Goal: Transaction & Acquisition: Purchase product/service

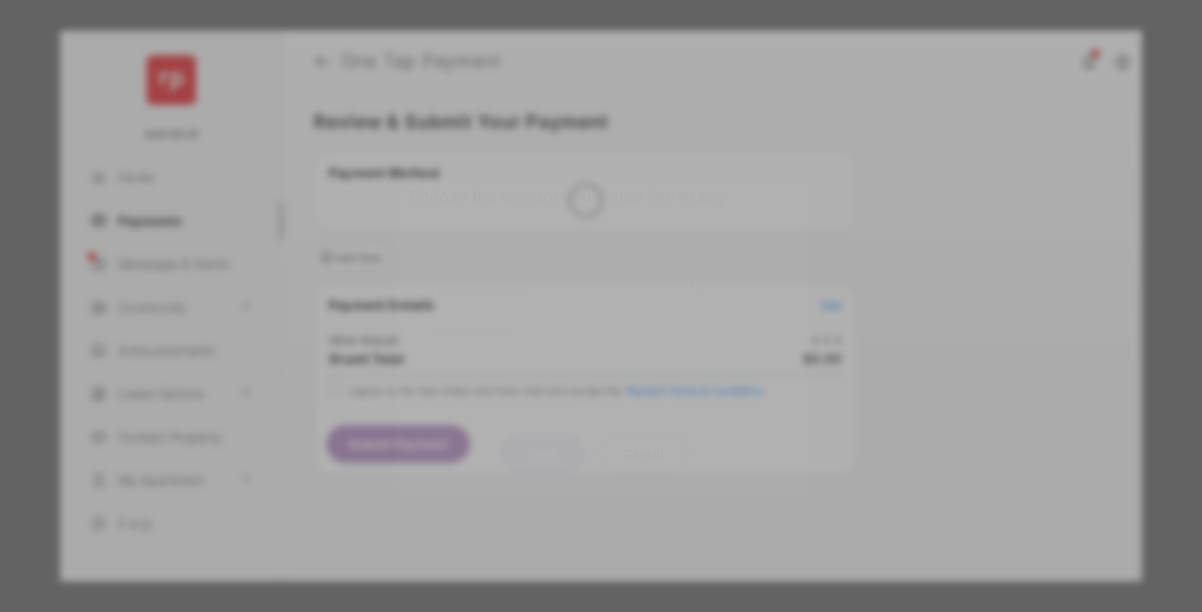
click at [569, 276] on div "Other Amount" at bounding box center [569, 290] width 278 height 29
type input "**"
click at [543, 433] on button "Save" at bounding box center [543, 453] width 86 height 41
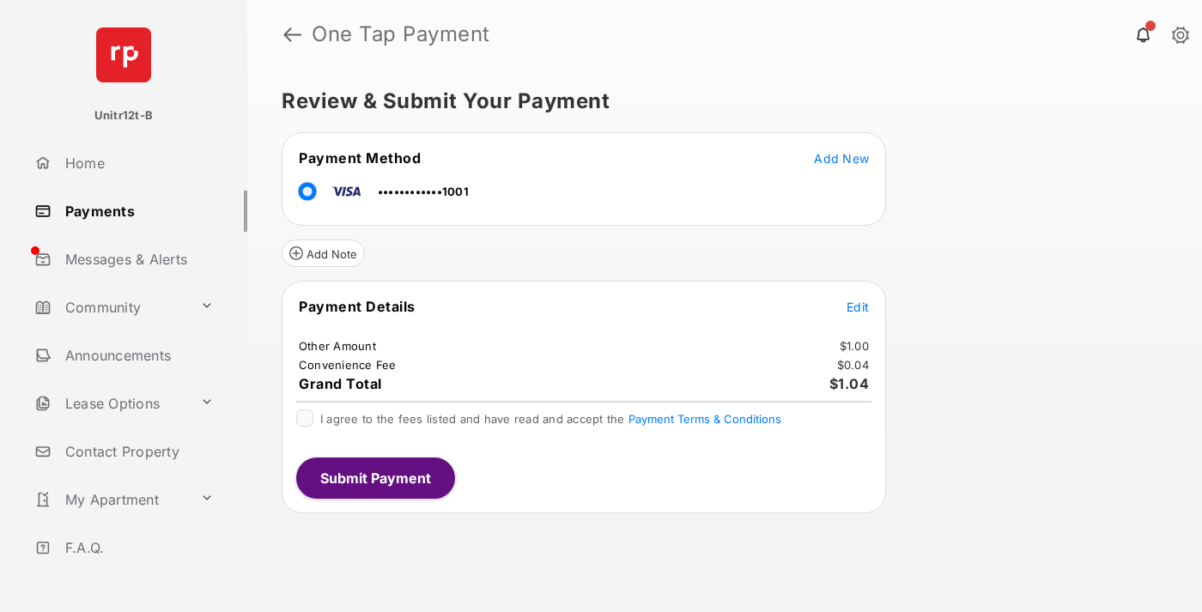
click at [858, 306] on span "Edit" at bounding box center [858, 307] width 22 height 15
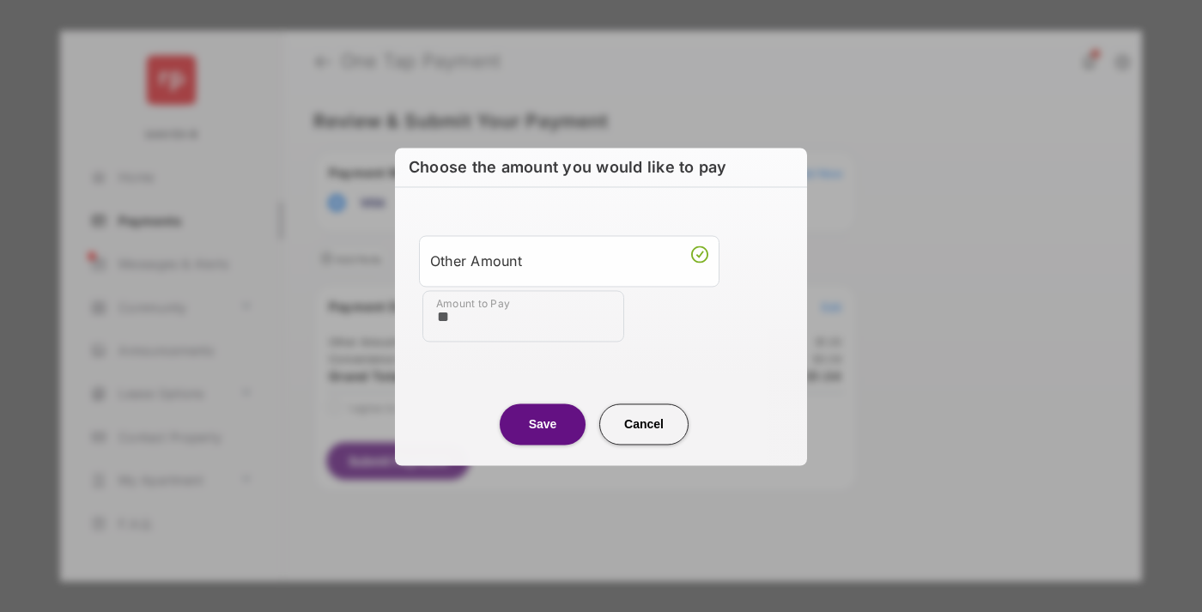
click at [543, 423] on button "Save" at bounding box center [543, 424] width 86 height 41
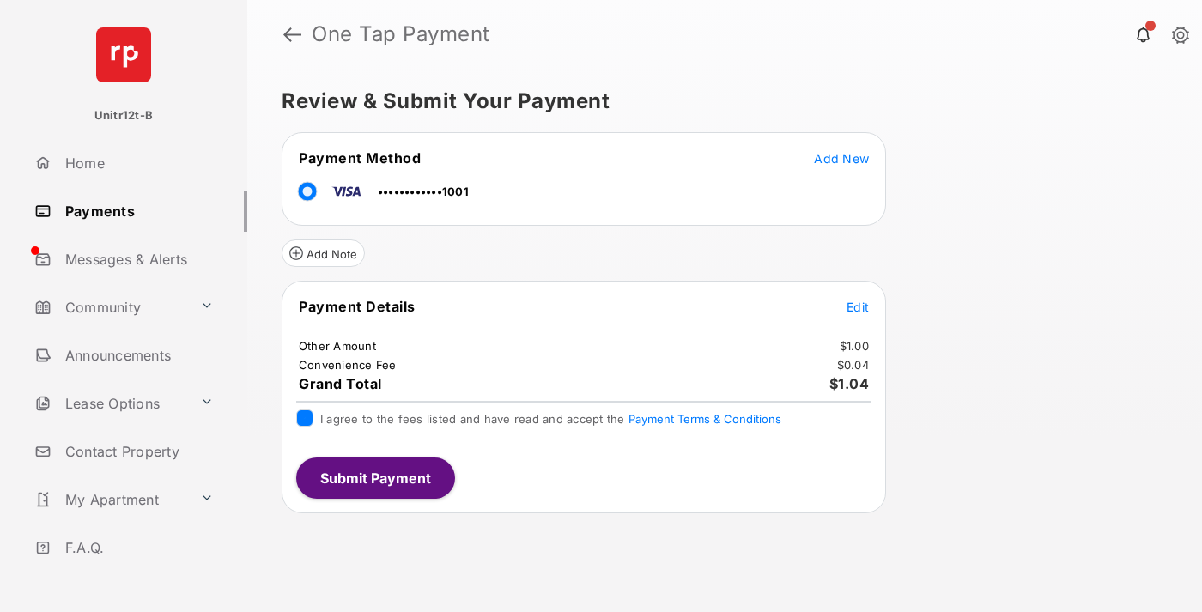
click at [374, 477] on button "Submit Payment" at bounding box center [375, 478] width 159 height 41
